Goal: Task Accomplishment & Management: Manage account settings

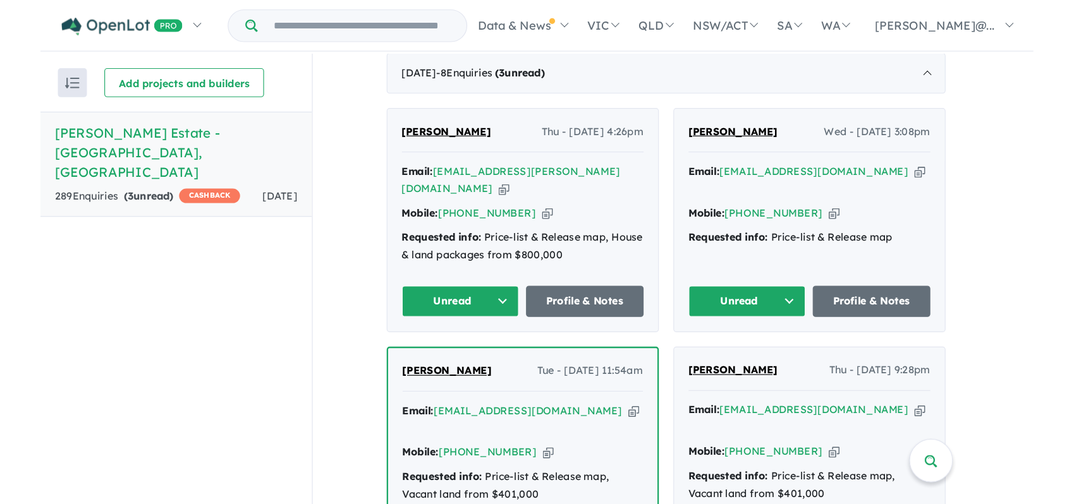
scroll to position [510, 0]
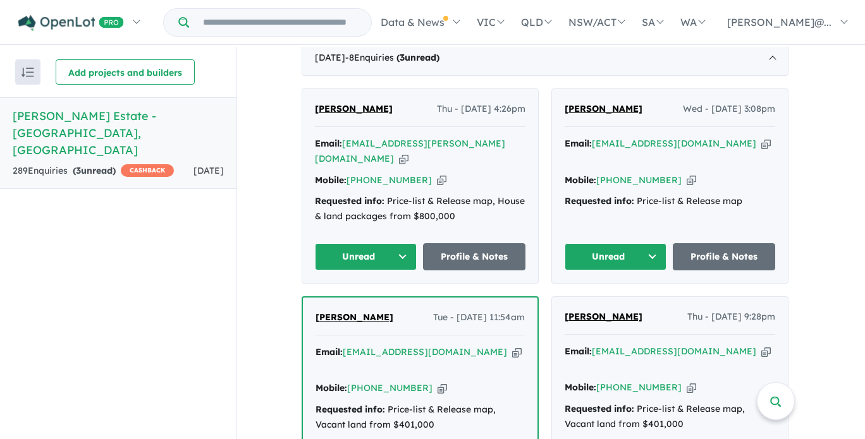
click at [761, 137] on icon "button" at bounding box center [765, 143] width 9 height 13
click at [686, 174] on icon "button" at bounding box center [690, 180] width 9 height 13
click at [660, 243] on button "Unread" at bounding box center [615, 256] width 102 height 27
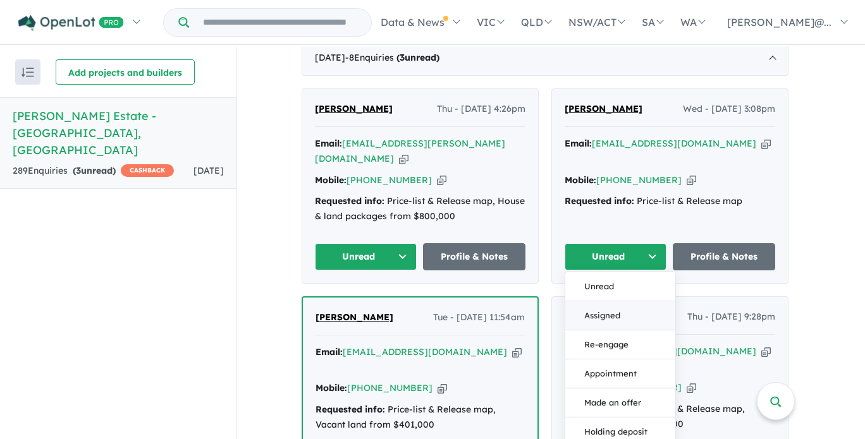
click at [653, 302] on button "Assigned" at bounding box center [620, 316] width 110 height 29
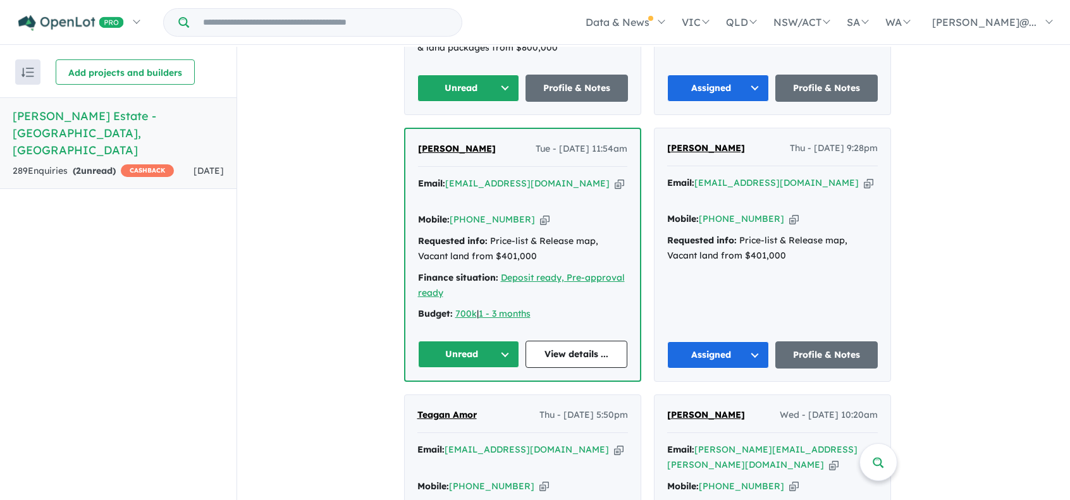
scroll to position [611, 0]
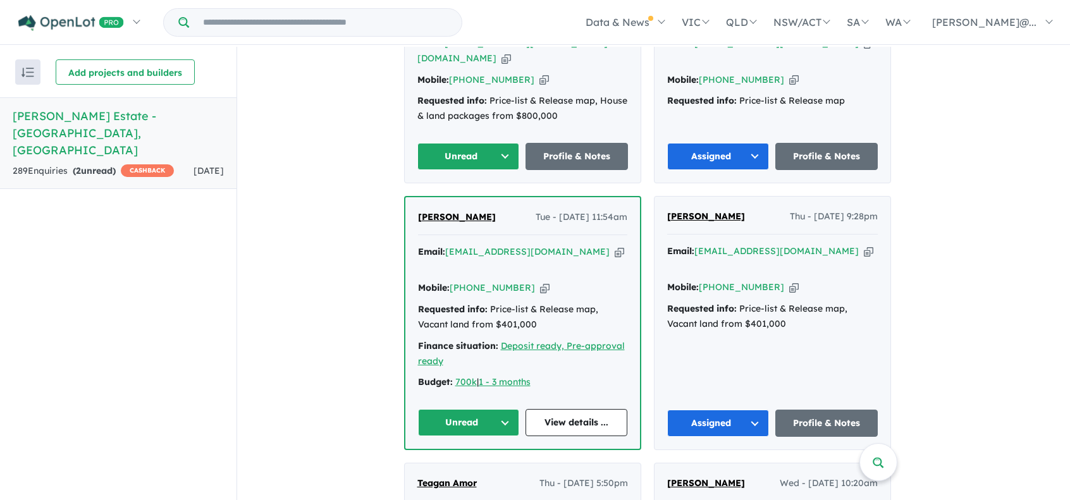
click at [614, 245] on icon "button" at bounding box center [618, 251] width 9 height 13
click at [506, 409] on button "Unread" at bounding box center [469, 422] width 102 height 27
click at [491, 439] on button "Assigned" at bounding box center [473, 481] width 110 height 29
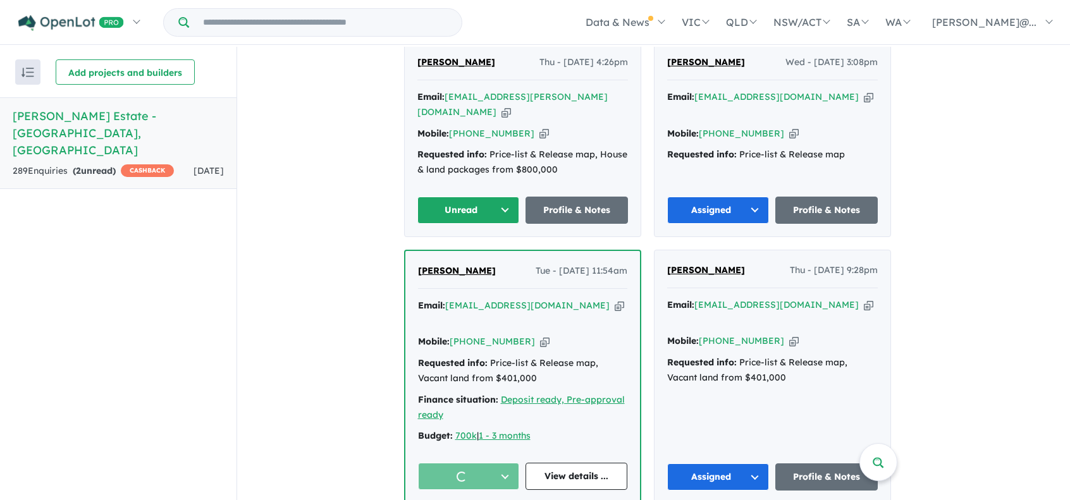
scroll to position [421, 0]
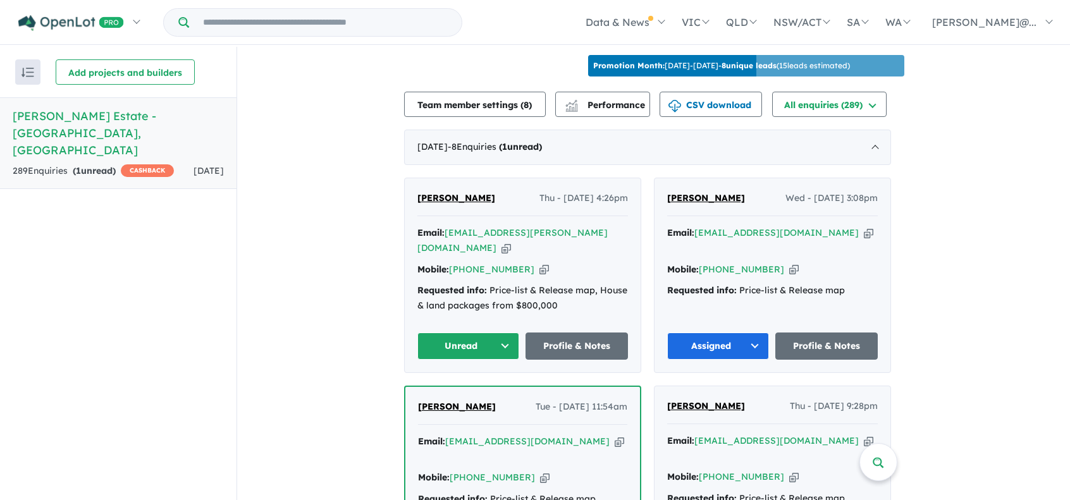
click at [511, 241] on icon "button" at bounding box center [505, 247] width 9 height 13
click at [539, 263] on icon "button" at bounding box center [543, 269] width 9 height 13
click at [512, 332] on button "Unread" at bounding box center [468, 345] width 102 height 27
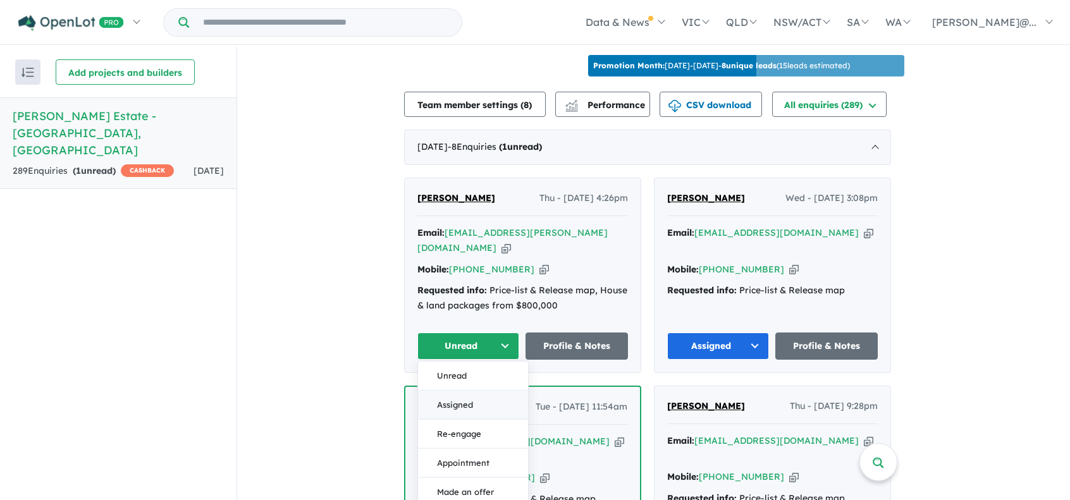
click at [480, 391] on button "Assigned" at bounding box center [473, 405] width 110 height 29
